Goal: Complete application form

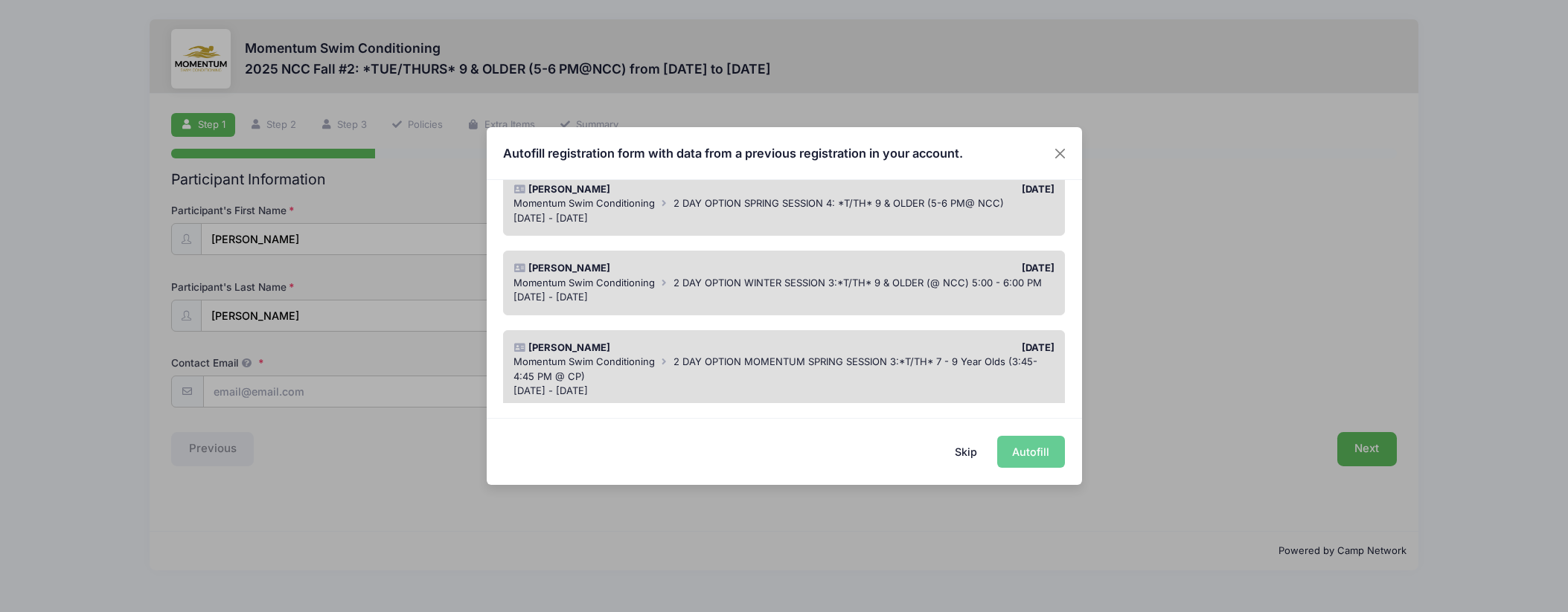
scroll to position [168, 0]
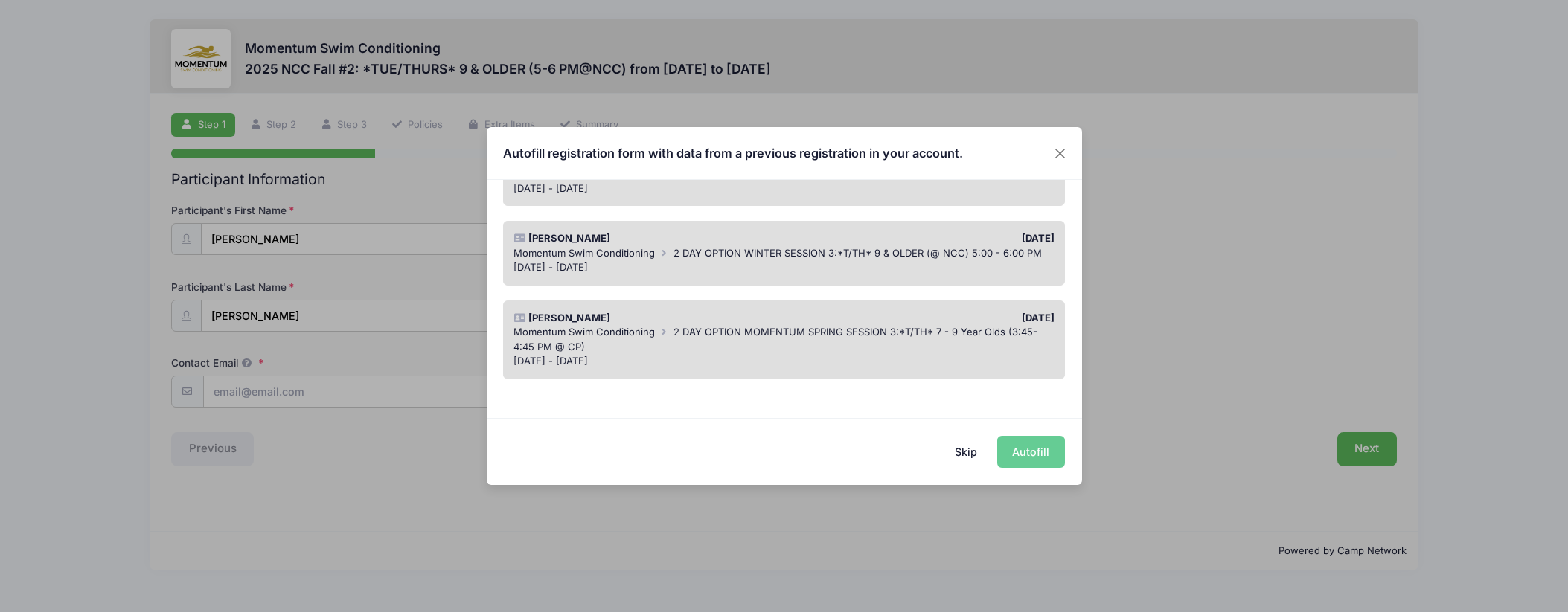
click at [971, 451] on button "Skip" at bounding box center [965, 451] width 52 height 32
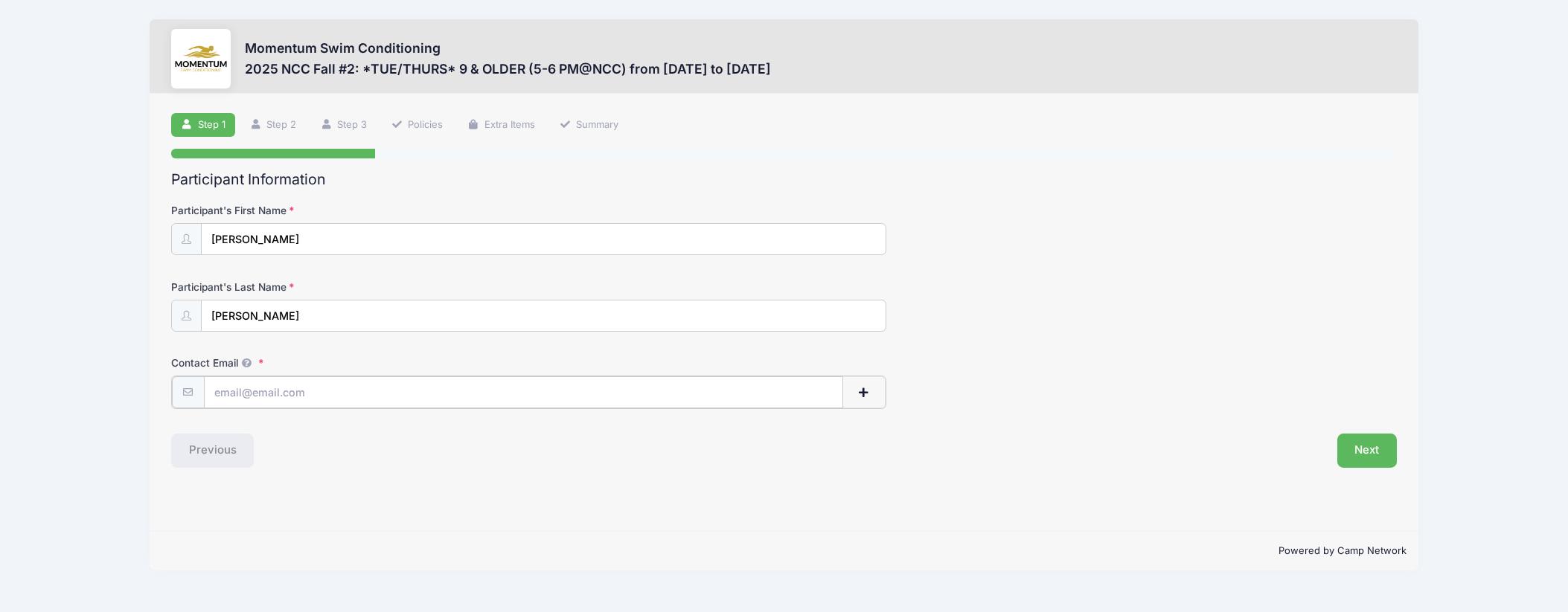
click at [513, 388] on input "Contact Email" at bounding box center [523, 393] width 639 height 32
type input "[EMAIL_ADDRESS][DOMAIN_NAME]"
click at [1364, 445] on button "Next" at bounding box center [1368, 449] width 60 height 34
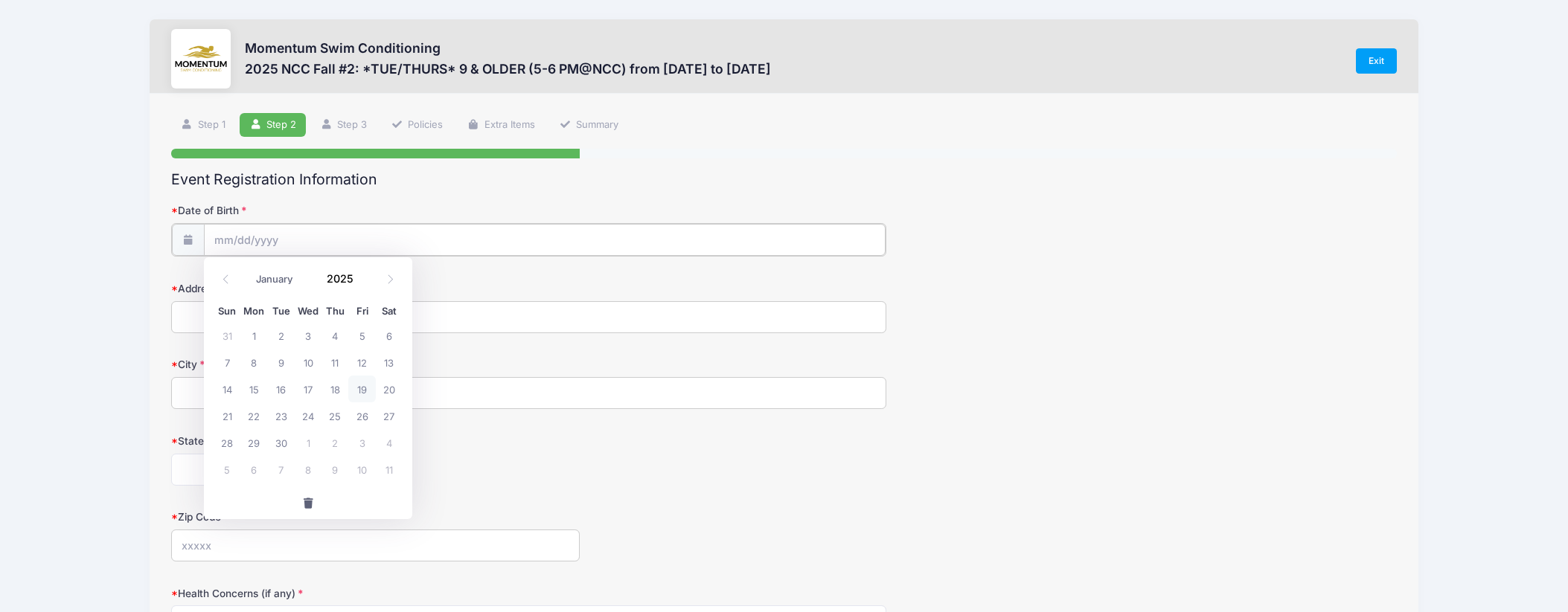
click at [297, 235] on input "Date of Birth" at bounding box center [544, 240] width 681 height 32
click at [223, 238] on input "Date of Birth" at bounding box center [544, 240] width 681 height 32
click at [285, 281] on select "January February March April May June July August September October November De…" at bounding box center [281, 280] width 66 height 19
select select "3"
click at [249, 270] on select "January February March April May June July August September October November De…" at bounding box center [281, 280] width 66 height 19
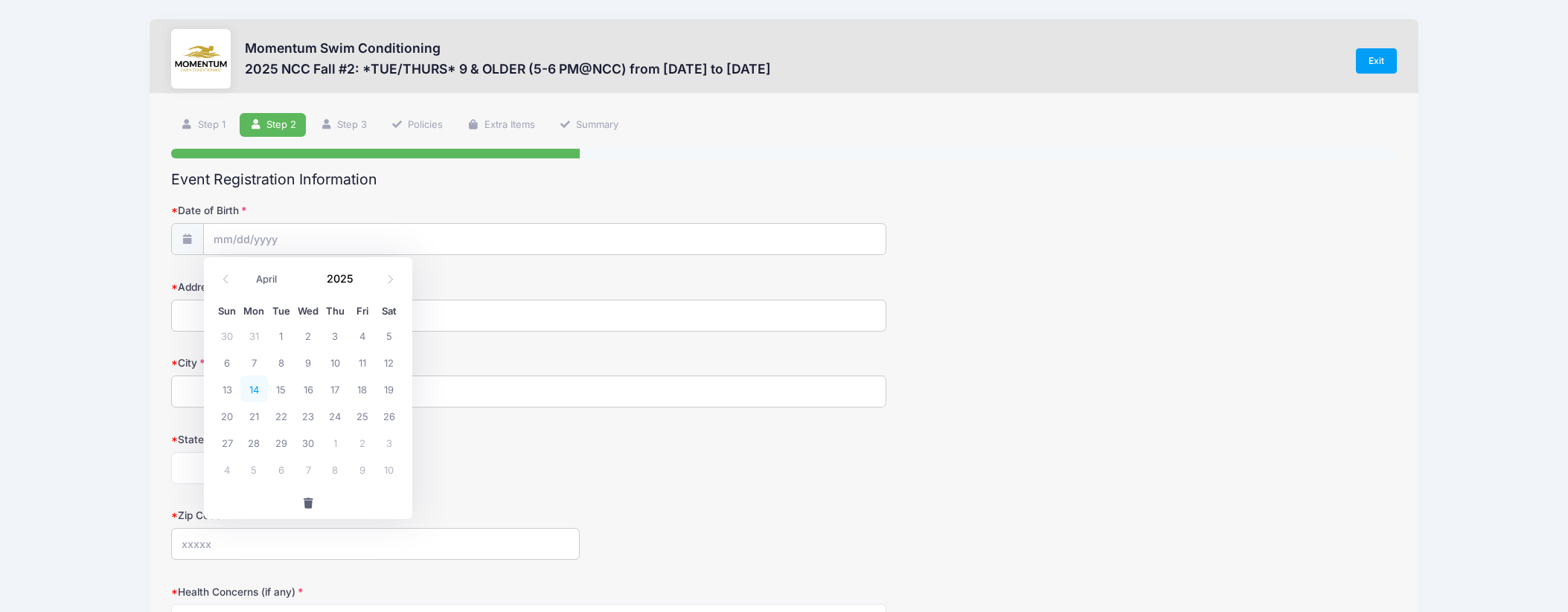
click at [256, 391] on span "14" at bounding box center [254, 389] width 27 height 27
type input "[DATE]"
click at [285, 235] on input "[DATE]" at bounding box center [544, 240] width 681 height 32
click at [363, 284] on span at bounding box center [362, 285] width 10 height 11
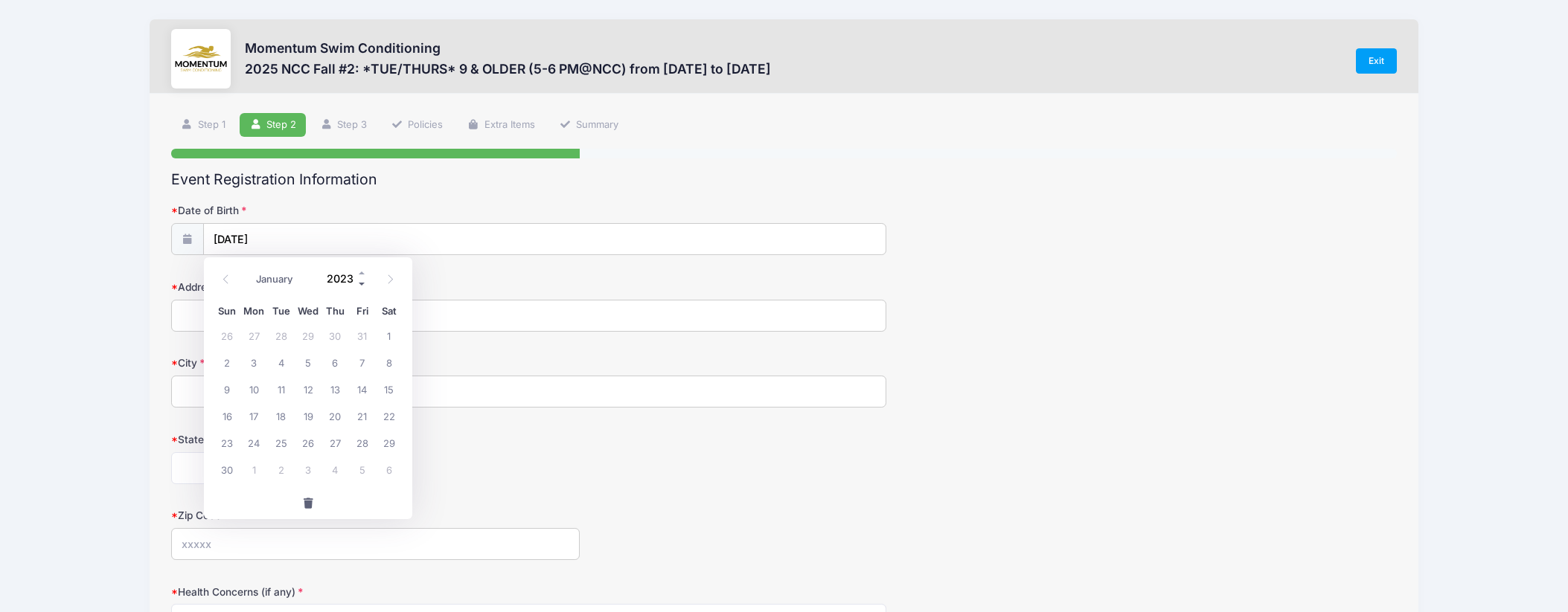
click at [363, 284] on span at bounding box center [362, 285] width 10 height 11
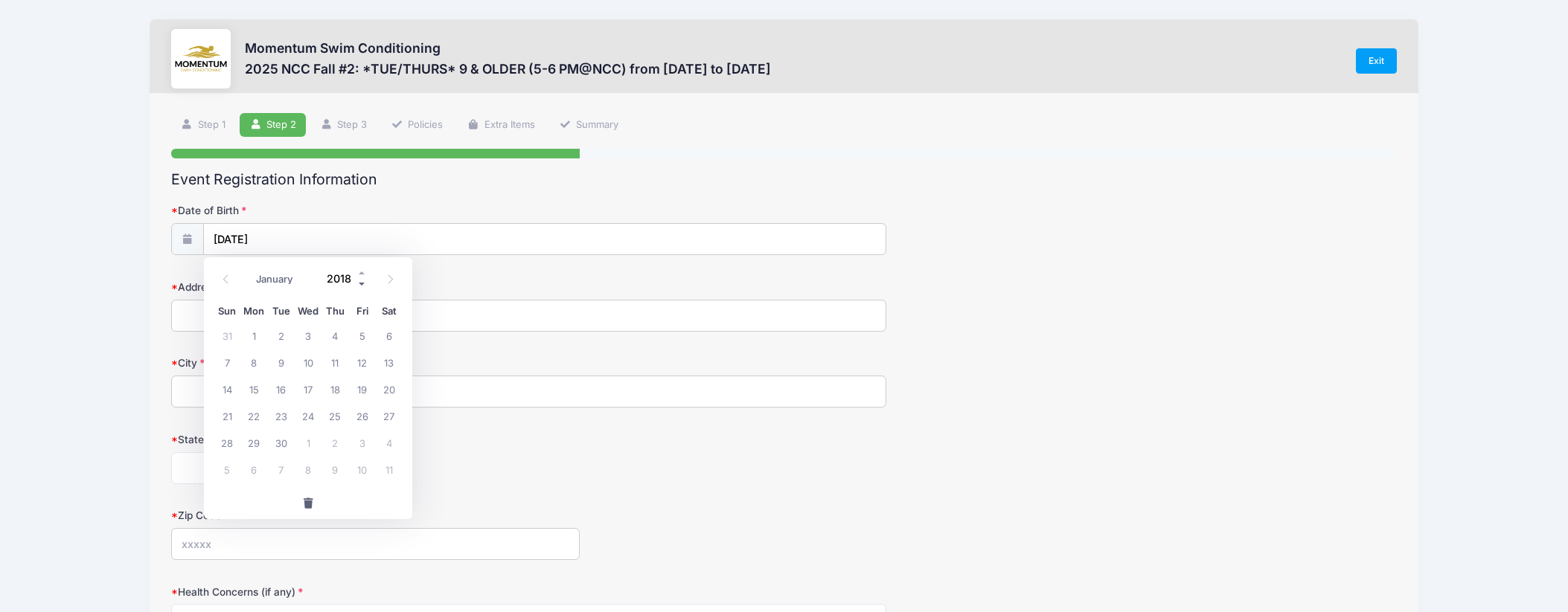
click at [363, 284] on span at bounding box center [362, 285] width 10 height 11
type input "2014"
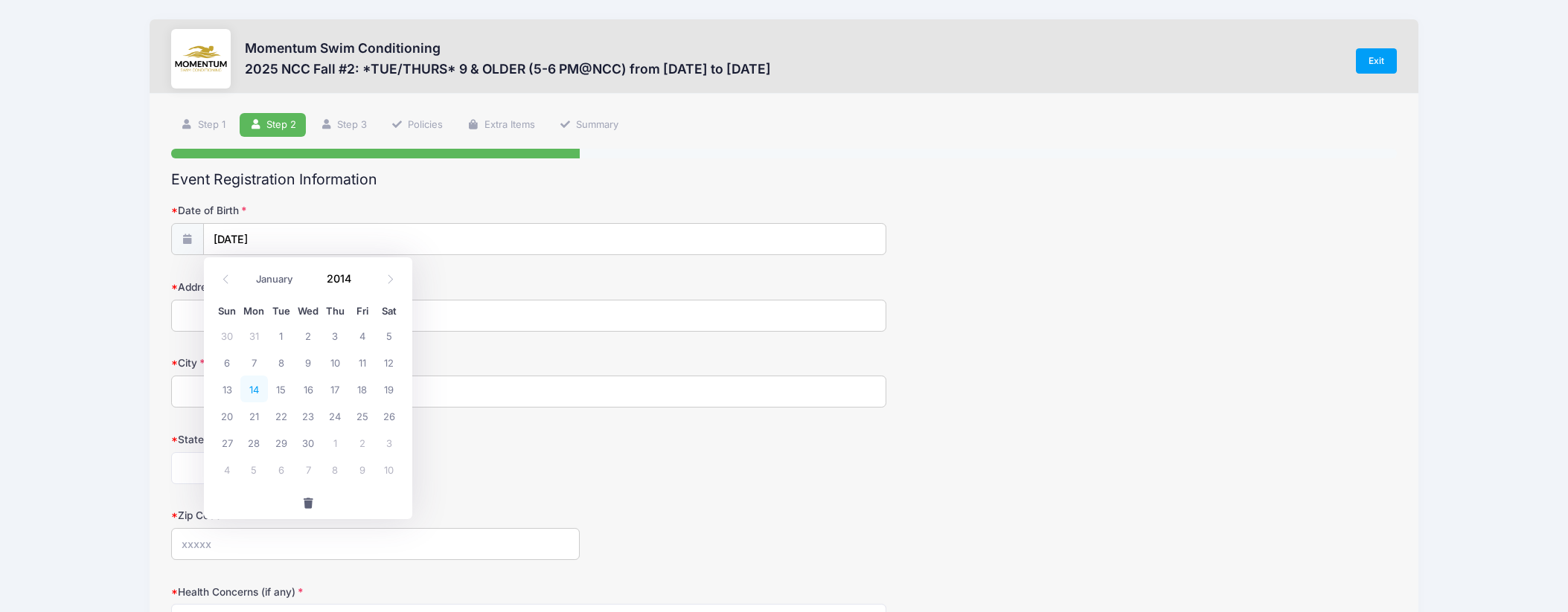
click at [255, 391] on span "14" at bounding box center [254, 389] width 27 height 27
type input "[DATE]"
click at [244, 320] on input "Address" at bounding box center [528, 316] width 715 height 32
type input "[STREET_ADDRESS]"
type input "Naperville"
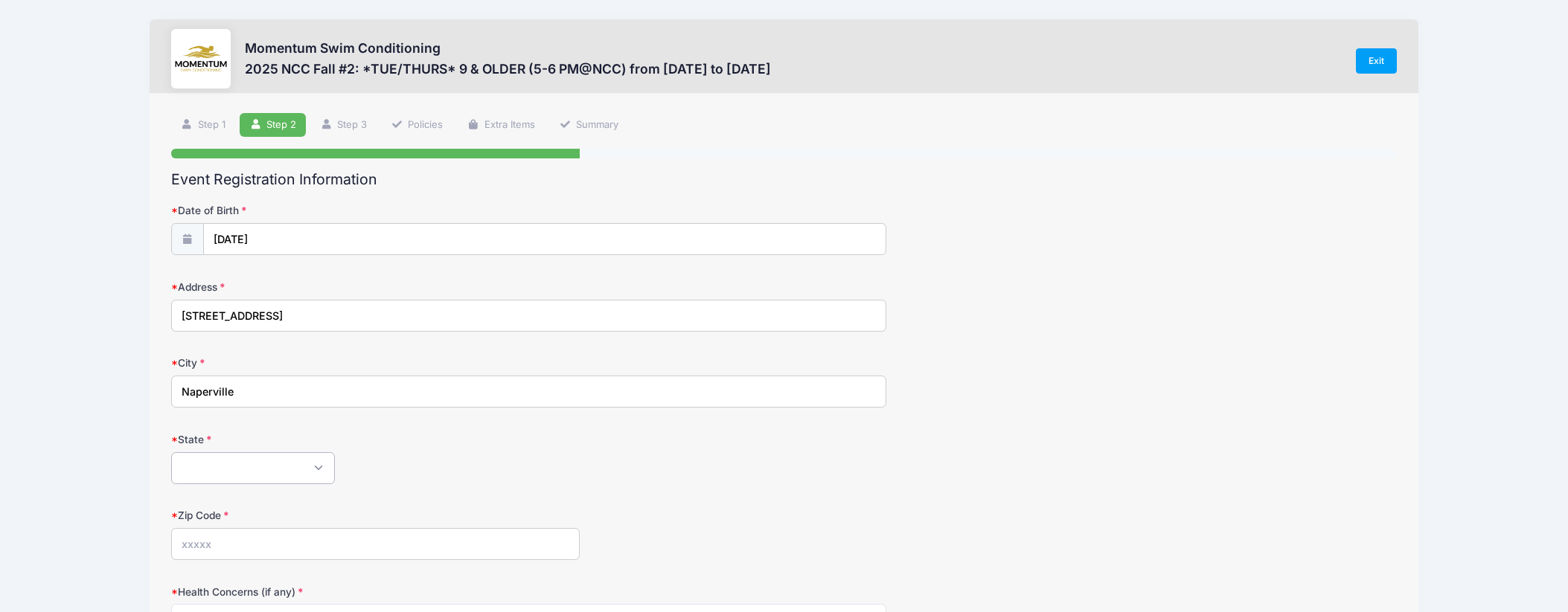
select select "IL"
type input "60540"
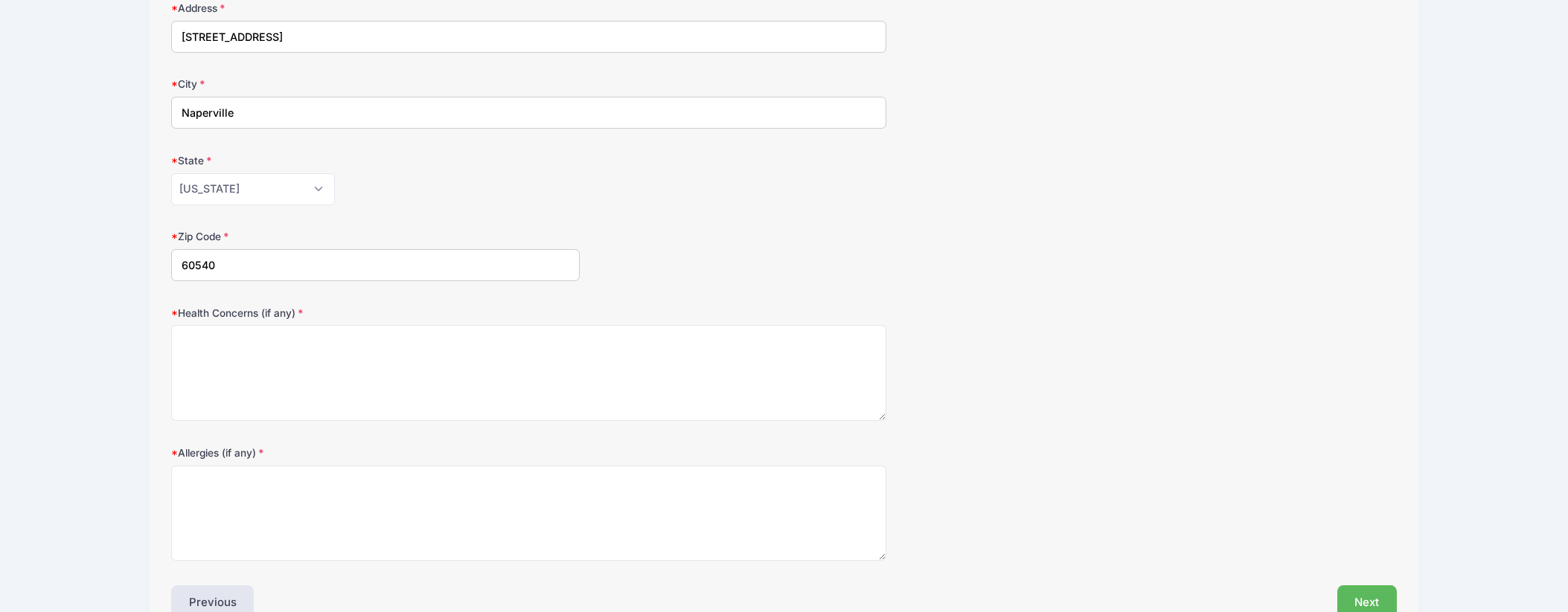
scroll to position [318, 0]
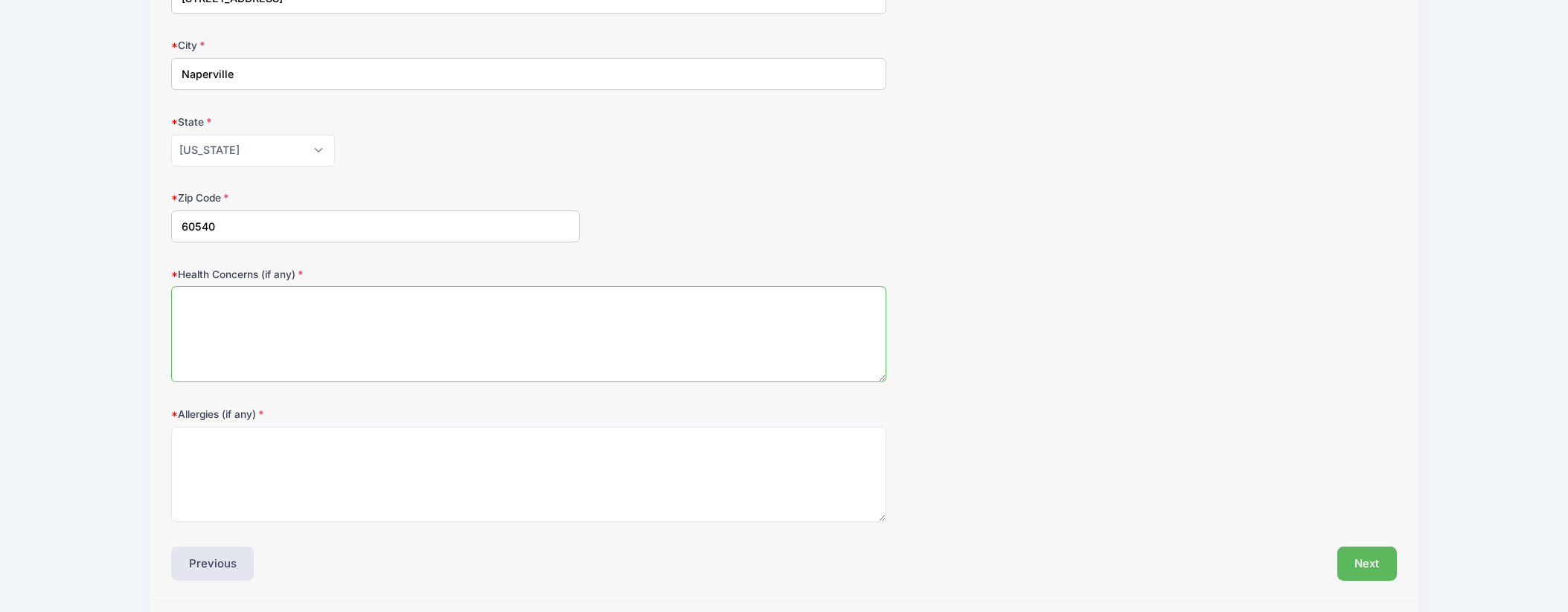
click at [385, 343] on textarea "Health Concerns (if any)" at bounding box center [528, 334] width 715 height 96
type textarea "No"
click at [386, 482] on textarea "Allergies (if any)" at bounding box center [528, 474] width 715 height 96
type textarea "[MEDICAL_DATA]"
click at [1365, 557] on button "Next" at bounding box center [1368, 564] width 60 height 34
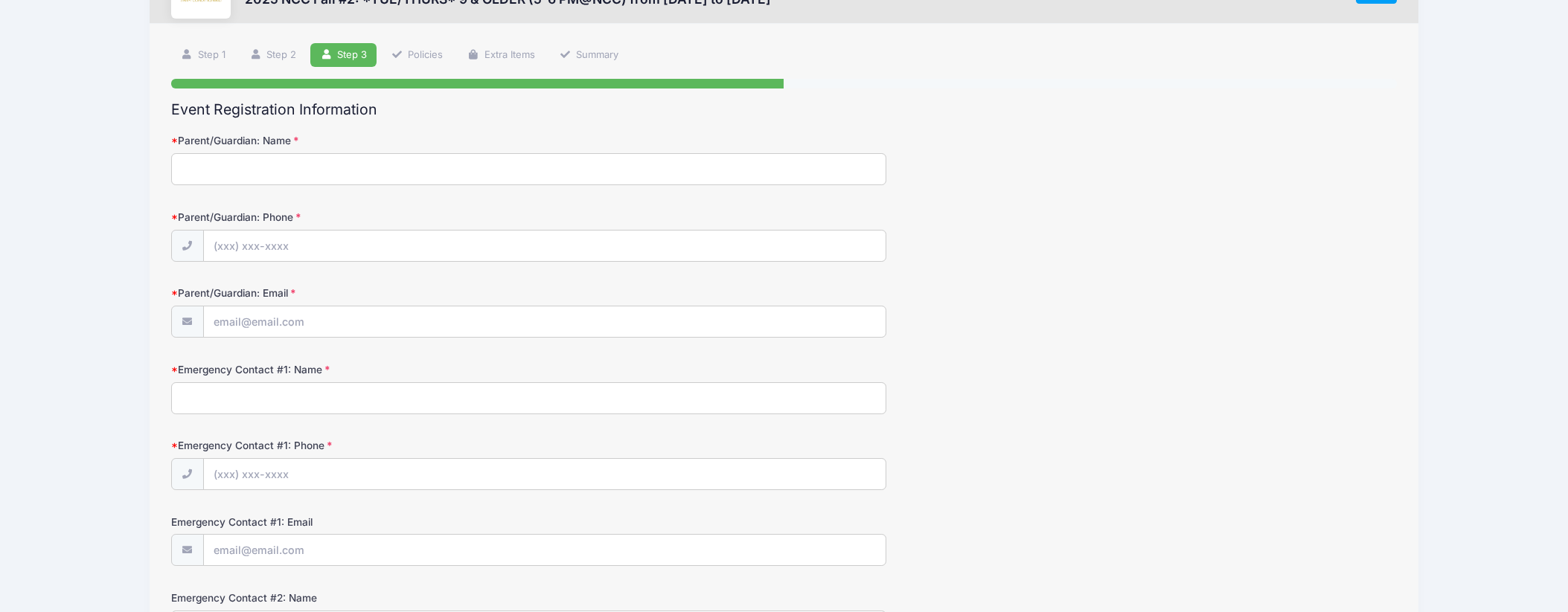
scroll to position [0, 0]
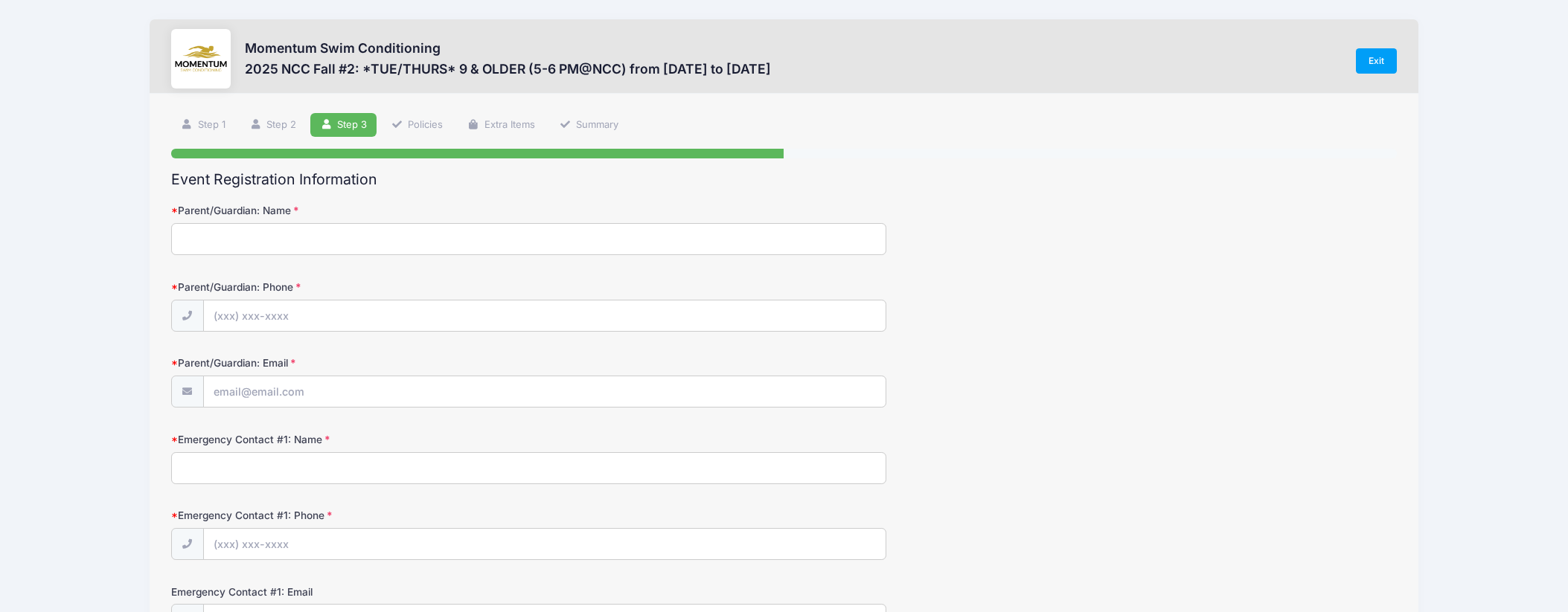
click at [338, 233] on input "Parent/Guardian: Name" at bounding box center [528, 239] width 715 height 32
type input "[PERSON_NAME]"
type input "[PHONE_NUMBER]"
type input "[EMAIL_ADDRESS][DOMAIN_NAME]"
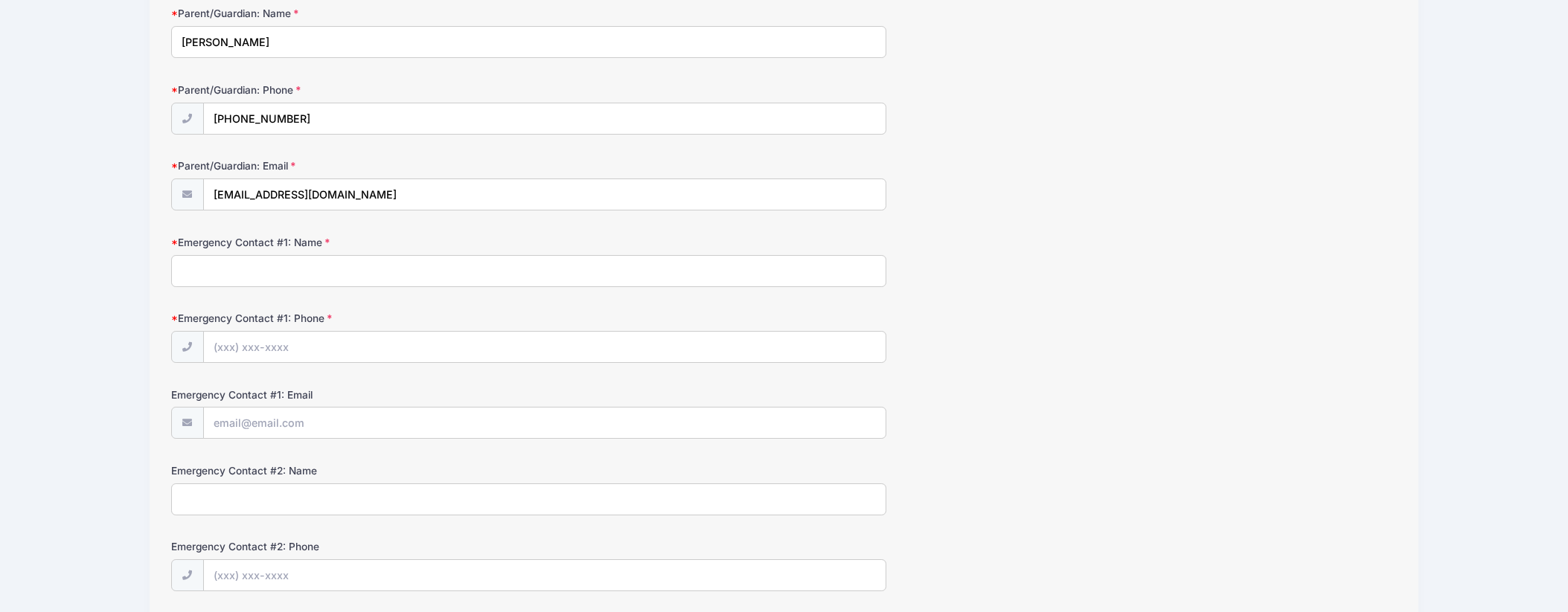
scroll to position [203, 0]
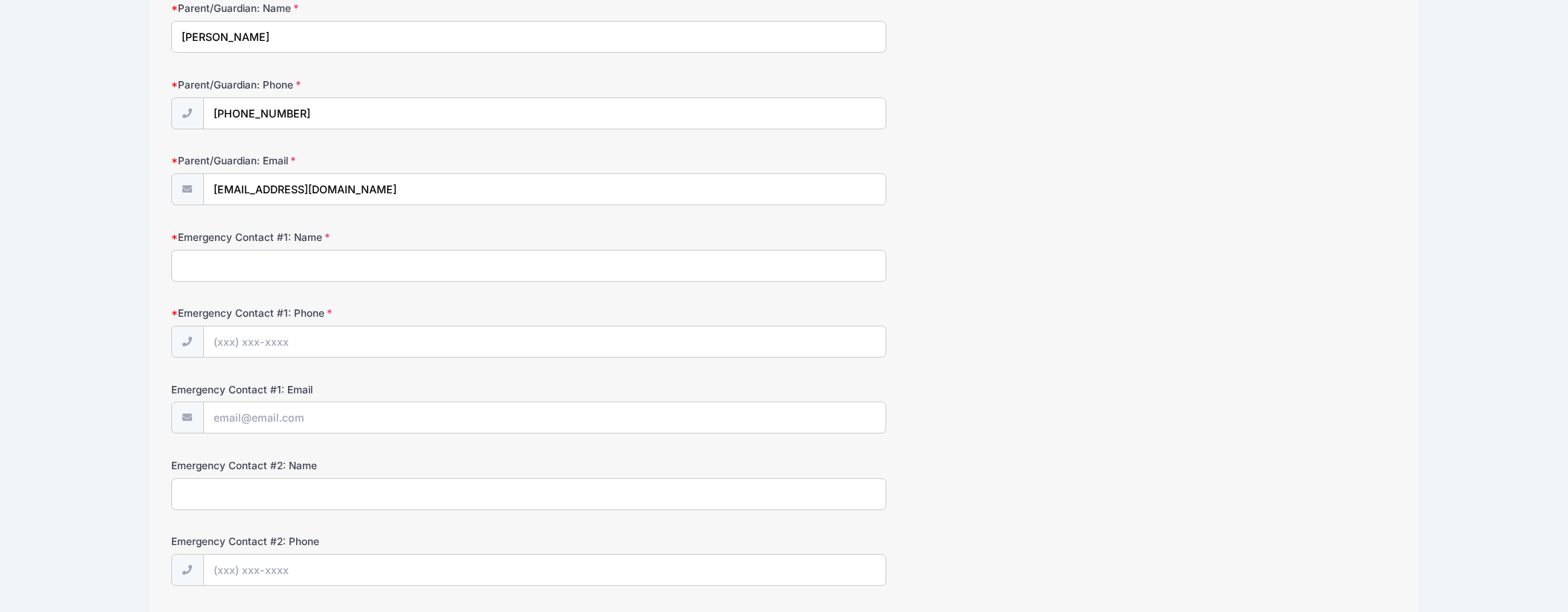
click at [378, 265] on input "Emergency Contact #1: Name" at bounding box center [528, 265] width 715 height 32
type input "[PERSON_NAME]"
type input "[PHONE_NUMBER]"
type input "[EMAIL_ADDRESS][DOMAIN_NAME]"
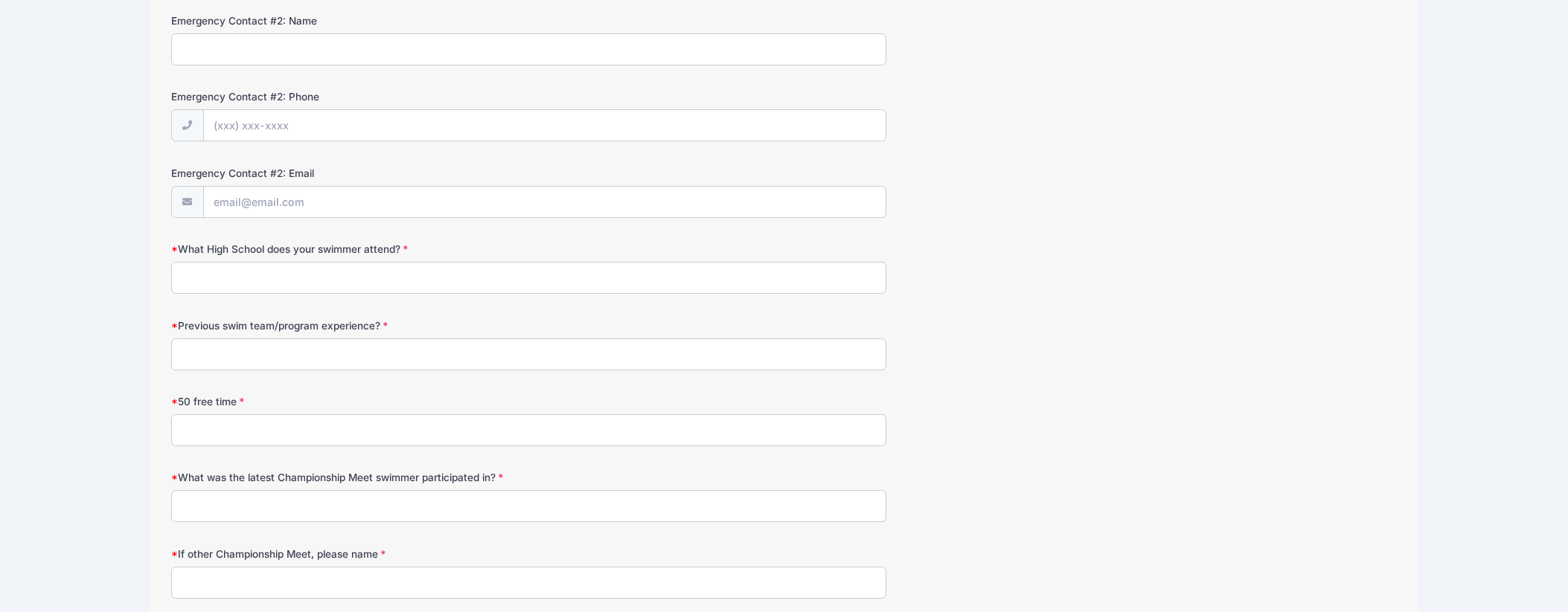
scroll to position [648, 0]
click at [407, 279] on input "What High School does your swimmer attend?" at bounding box center [528, 277] width 715 height 32
type input "No"
click at [512, 335] on div "Previous swim team/program experience?" at bounding box center [783, 344] width 1225 height 52
click at [501, 346] on input "Previous swim team/program experience?" at bounding box center [528, 354] width 715 height 32
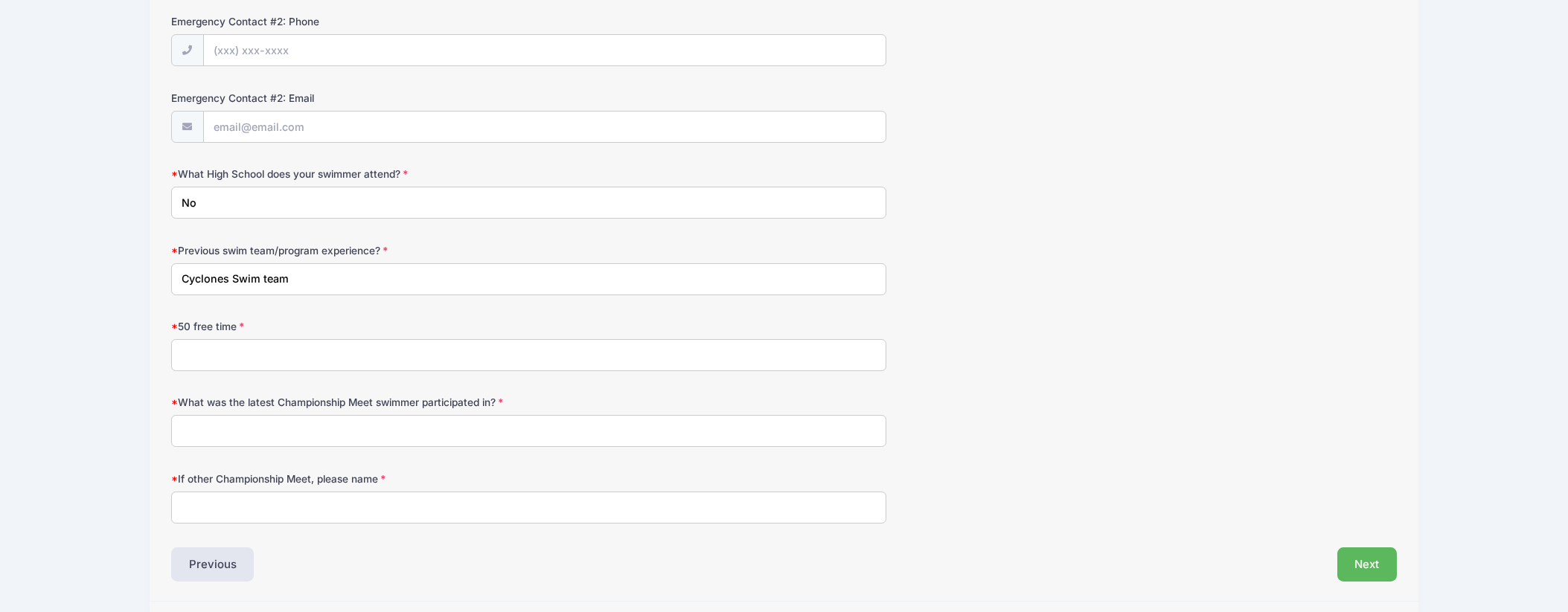
scroll to position [726, 0]
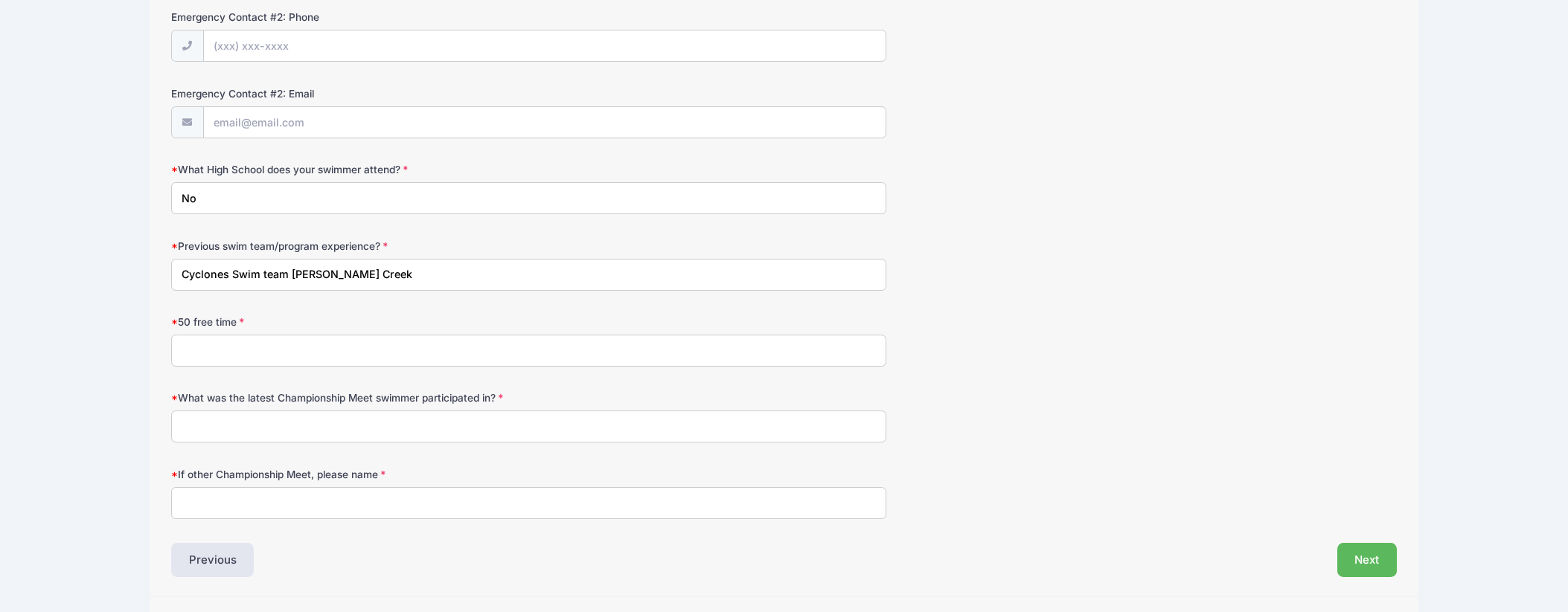
drag, startPoint x: 364, startPoint y: 276, endPoint x: 294, endPoint y: 275, distance: 70.0
click at [294, 275] on input "Cyclones Swim team [PERSON_NAME] Creek" at bounding box center [528, 275] width 715 height 32
click at [232, 273] on input "Cyclones Swim team [PERSON_NAME] Creek" at bounding box center [528, 275] width 715 height 32
paste input "[PERSON_NAME] Creek"
drag, startPoint x: 407, startPoint y: 272, endPoint x: 297, endPoint y: 273, distance: 110.0
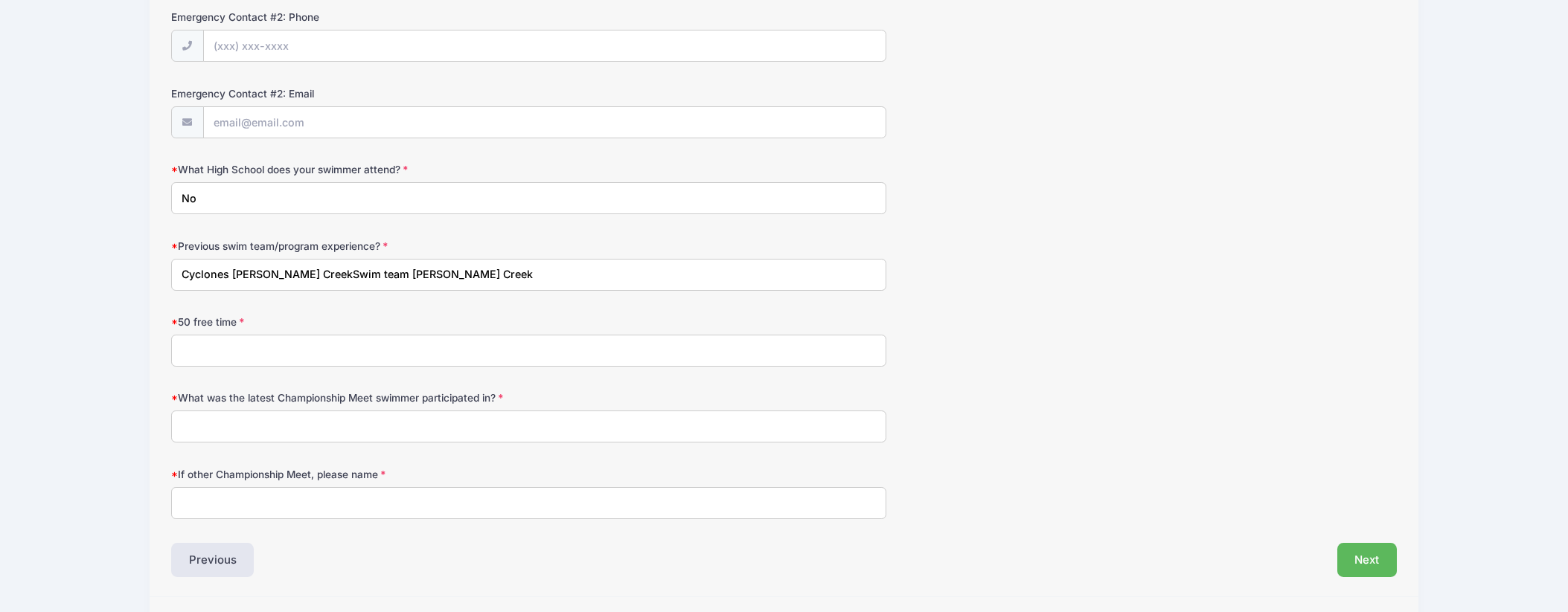
click at [297, 273] on input "Cyclones [PERSON_NAME] CreekSwim team [PERSON_NAME] Creek" at bounding box center [528, 275] width 715 height 32
type input "Cyclones [PERSON_NAME] Creek"
